Goal: Task Accomplishment & Management: Use online tool/utility

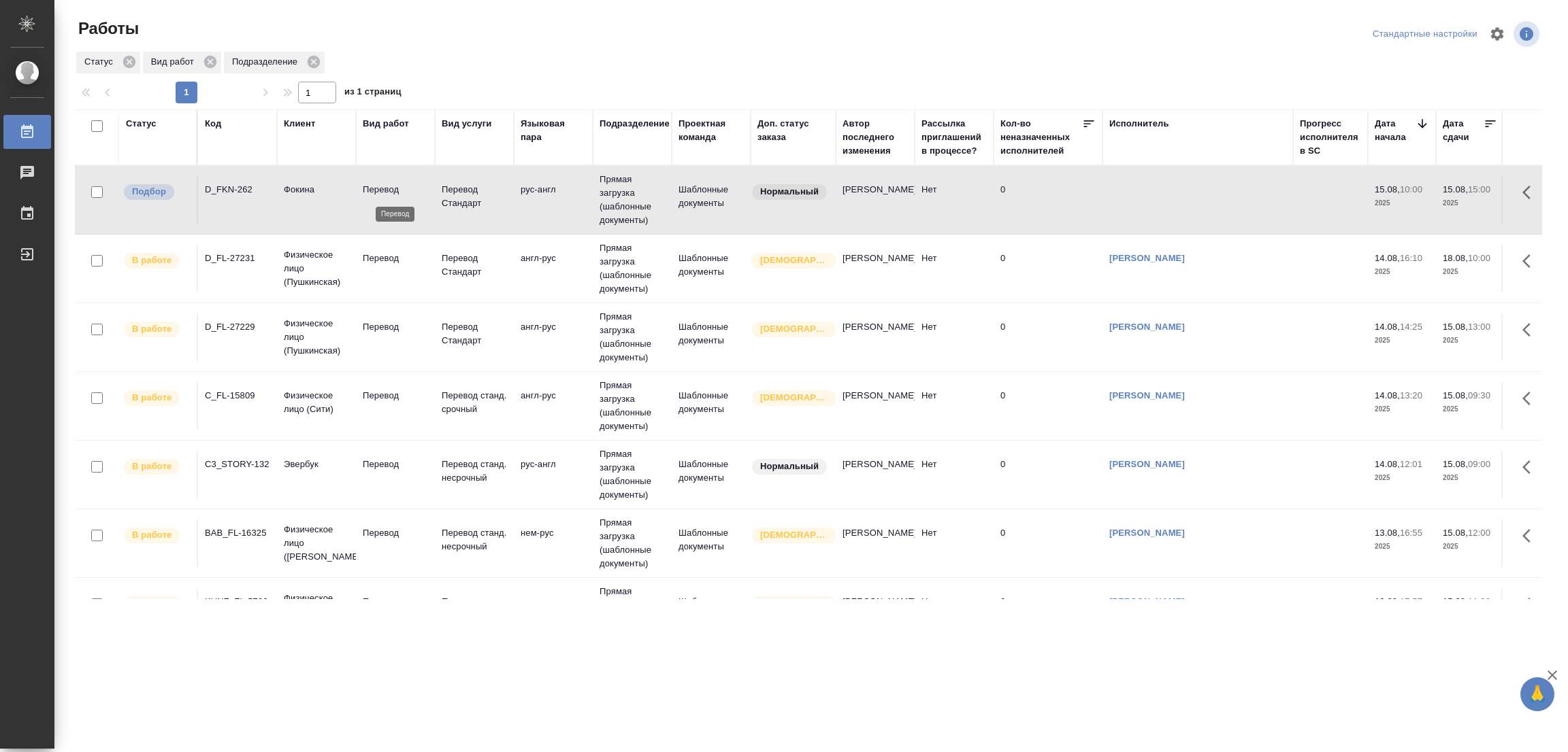
click at [385, 197] on p "Перевод" at bounding box center [396, 190] width 65 height 14
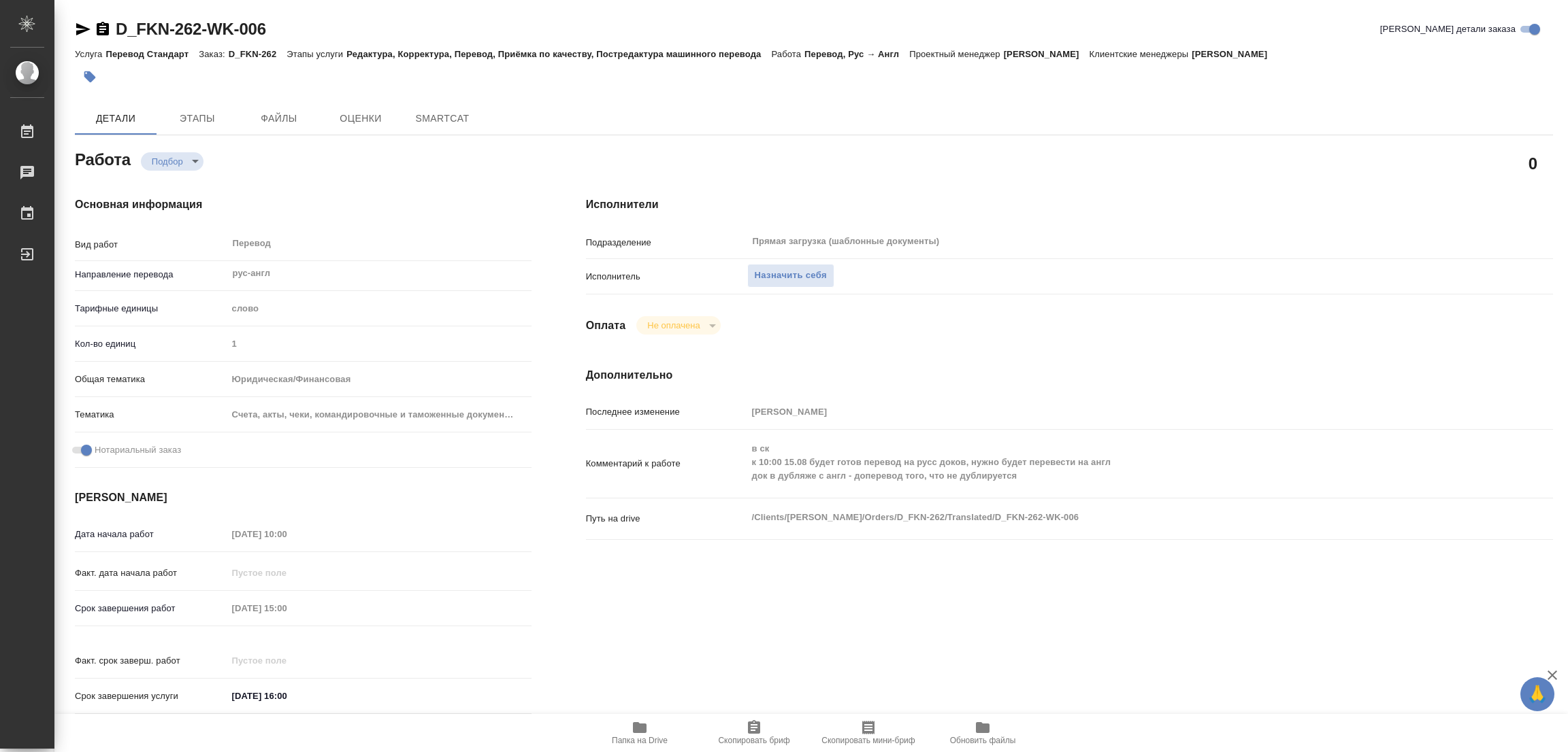
type textarea "x"
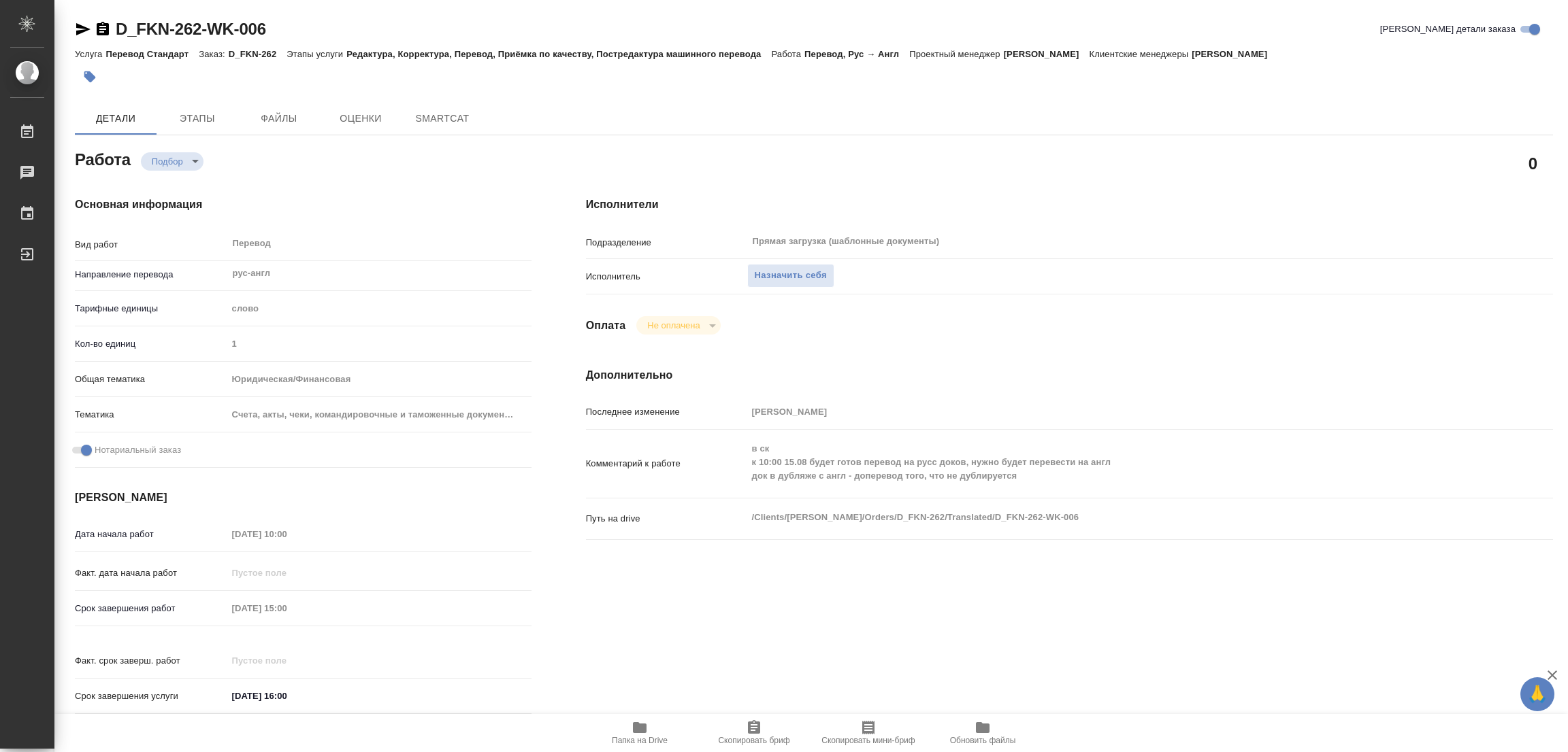
type textarea "x"
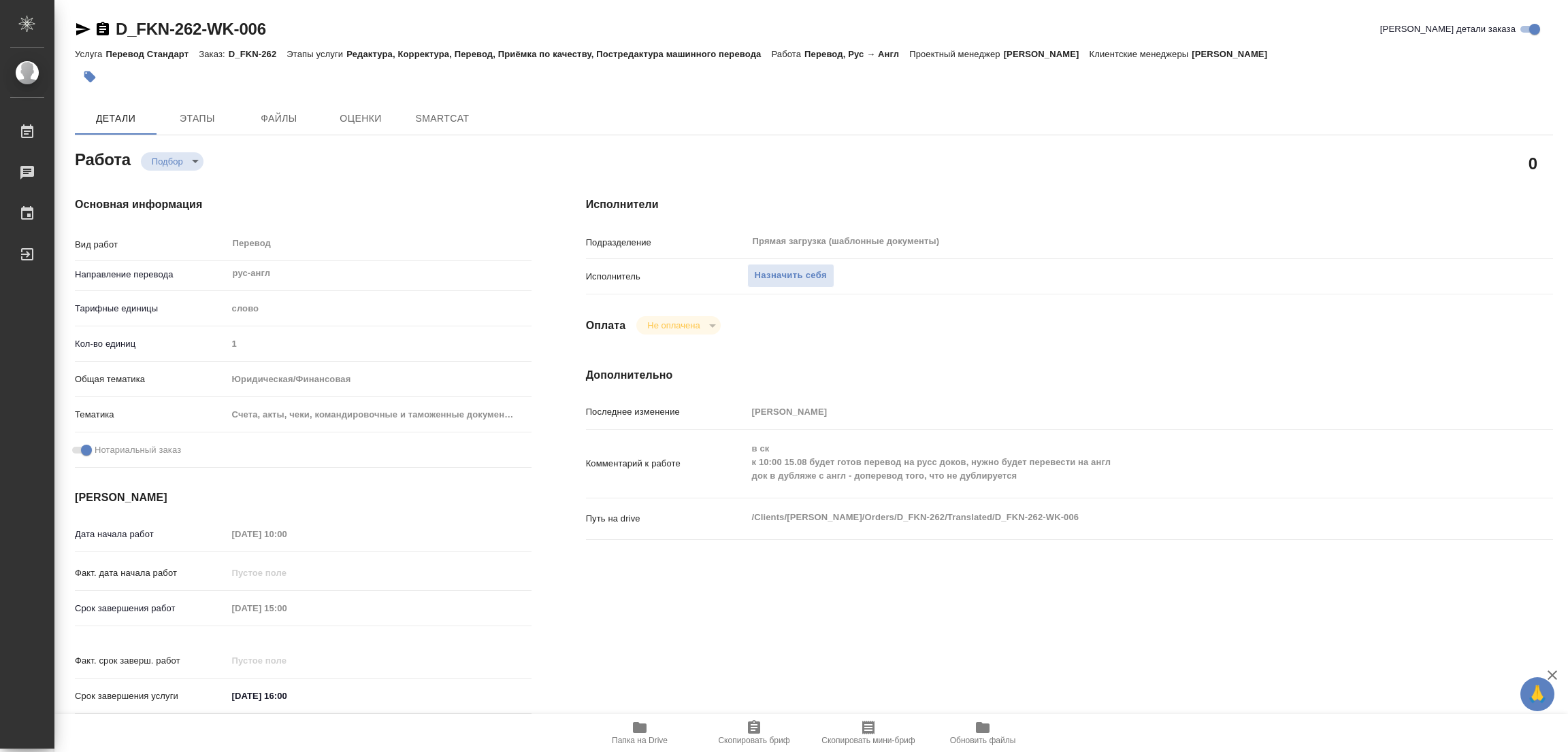
type textarea "x"
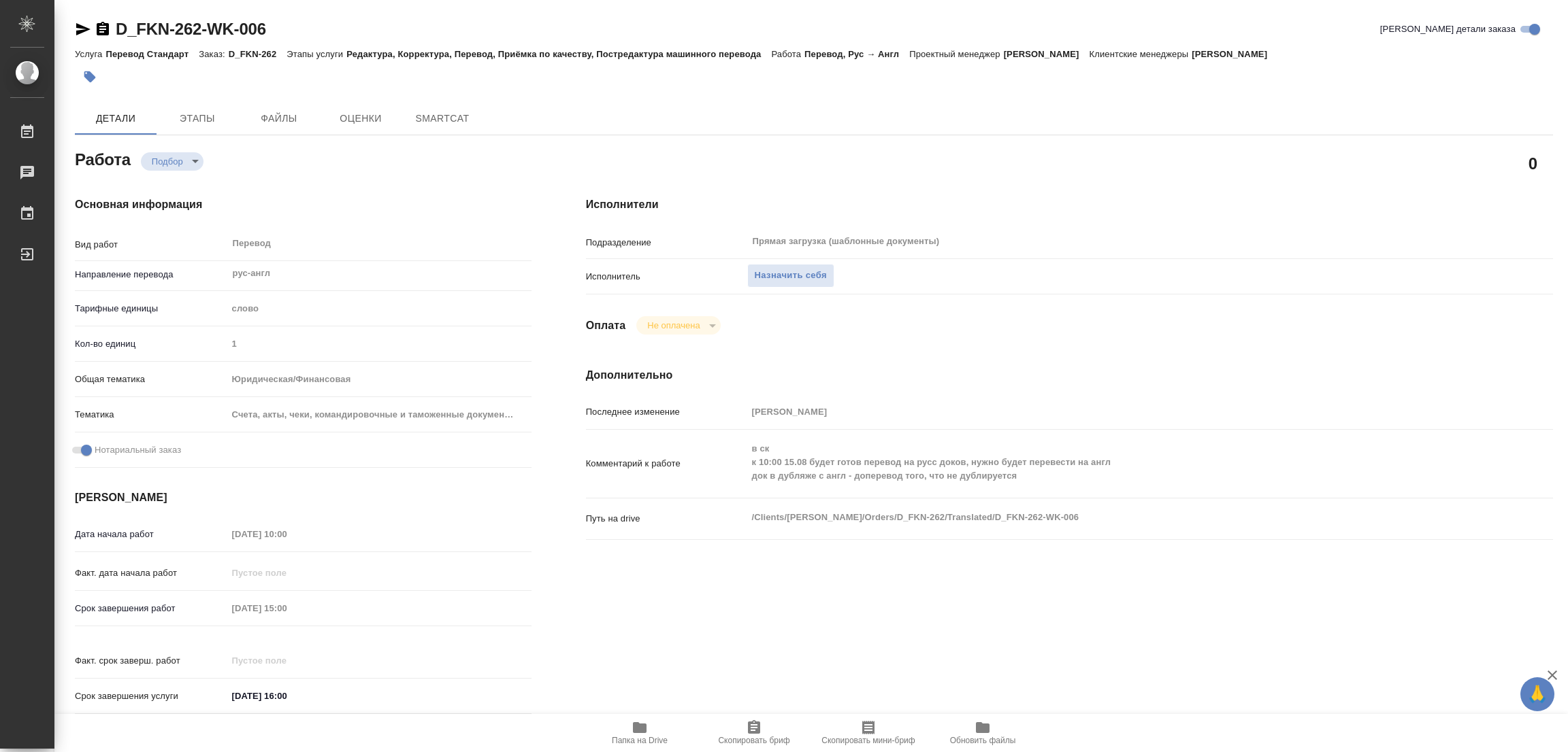
type textarea "x"
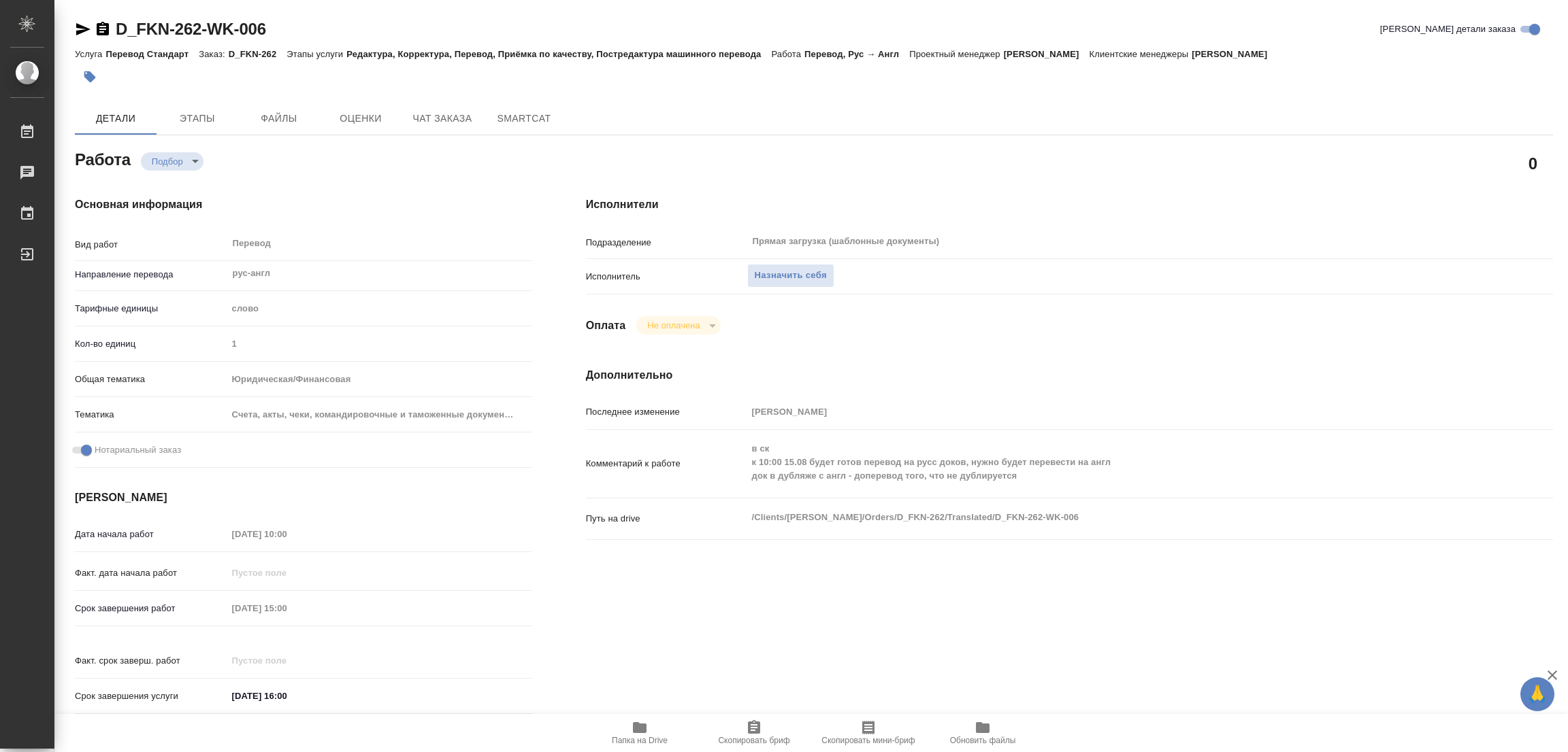
type textarea "x"
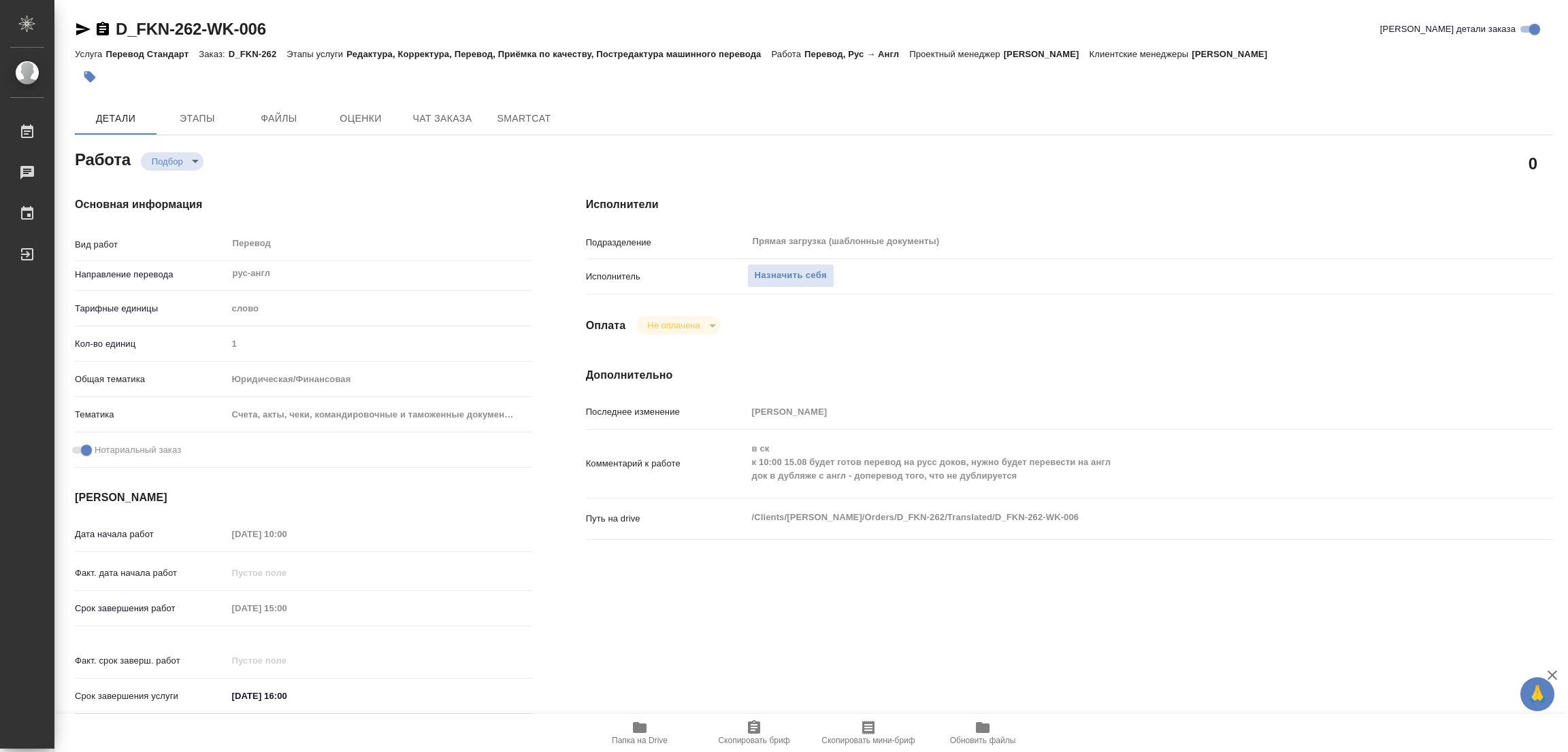
type textarea "x"
